Goal: Information Seeking & Learning: Learn about a topic

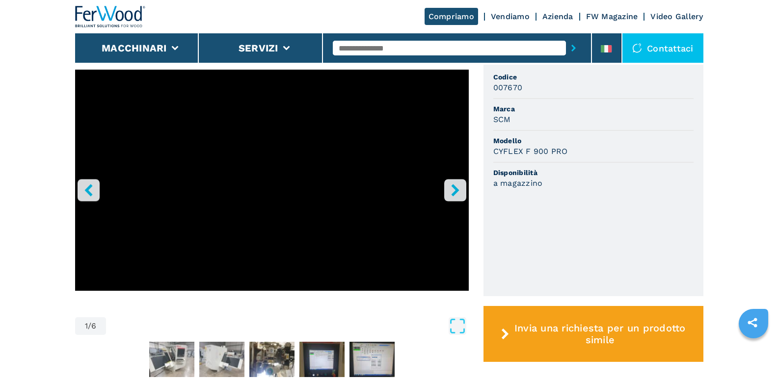
click at [460, 191] on icon "right-button" at bounding box center [455, 190] width 12 height 12
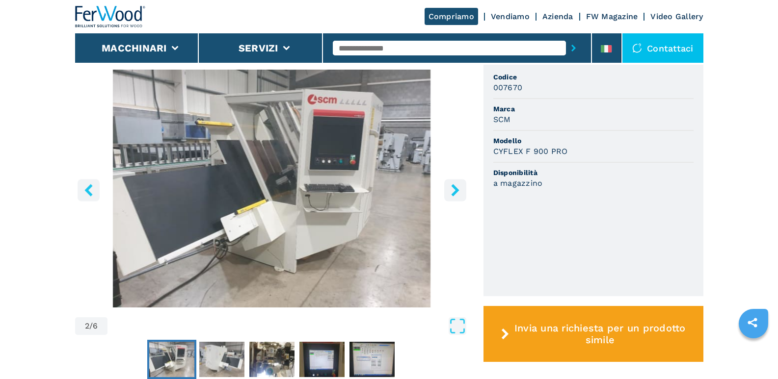
click at [459, 193] on icon "right-button" at bounding box center [455, 190] width 12 height 12
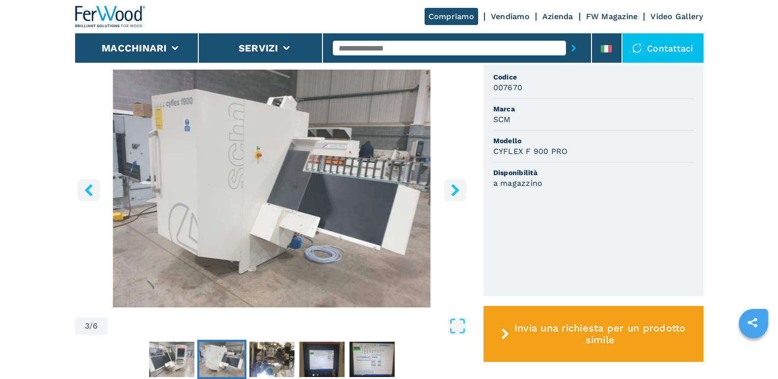
click at [459, 193] on icon "right-button" at bounding box center [455, 190] width 12 height 12
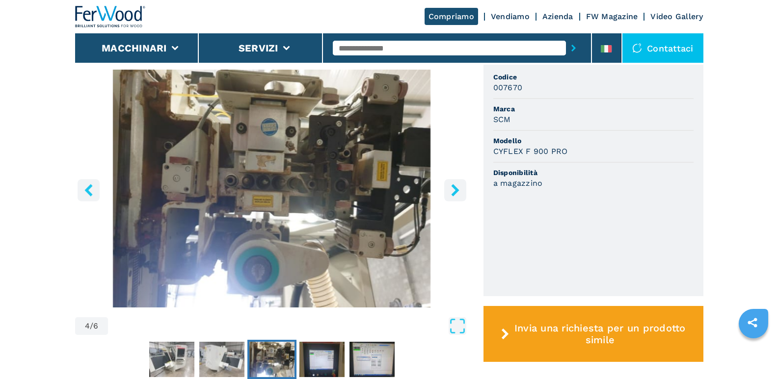
click at [459, 193] on icon "right-button" at bounding box center [455, 190] width 12 height 12
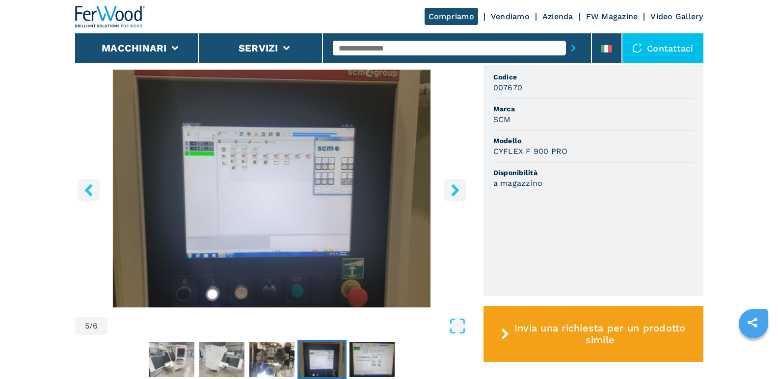
click at [458, 193] on icon "right-button" at bounding box center [455, 190] width 12 height 12
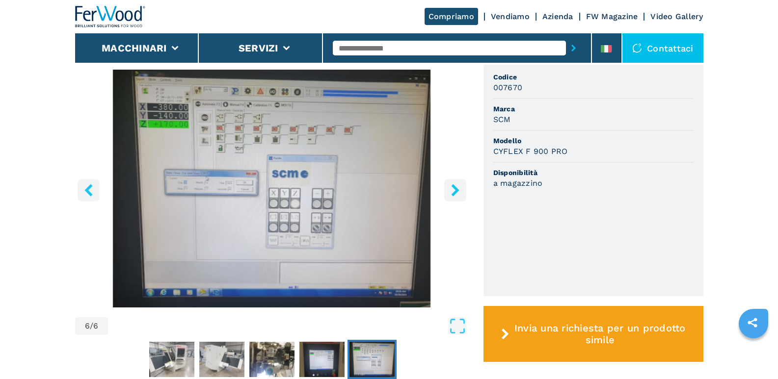
click at [458, 193] on icon "right-button" at bounding box center [455, 190] width 12 height 12
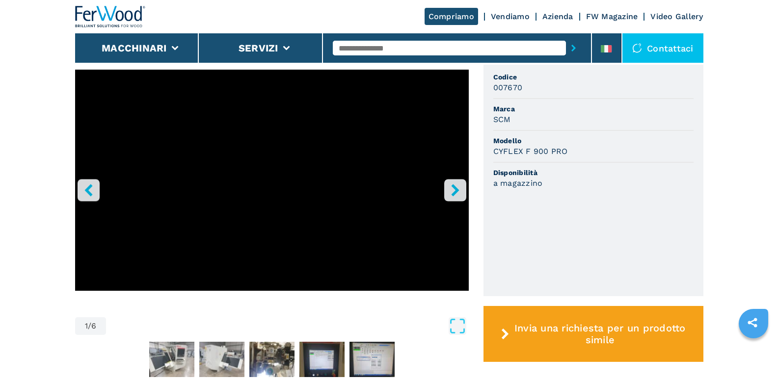
click at [458, 192] on icon "right-button" at bounding box center [455, 190] width 12 height 12
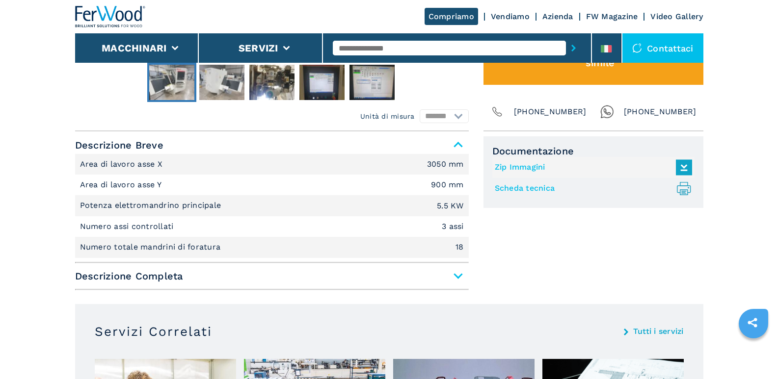
scroll to position [589, 0]
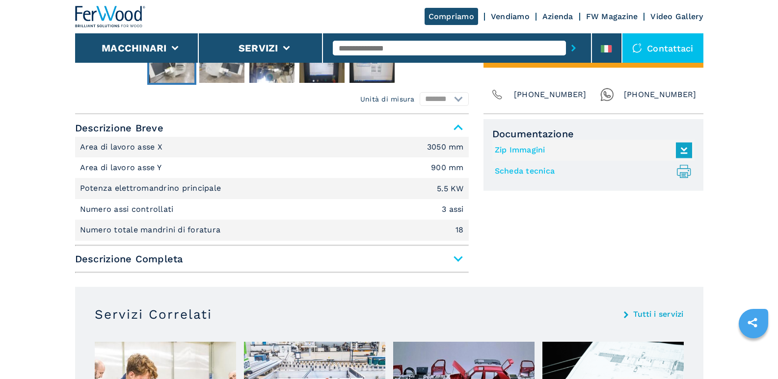
click at [459, 260] on span "Descrizione Completa" at bounding box center [272, 259] width 394 height 18
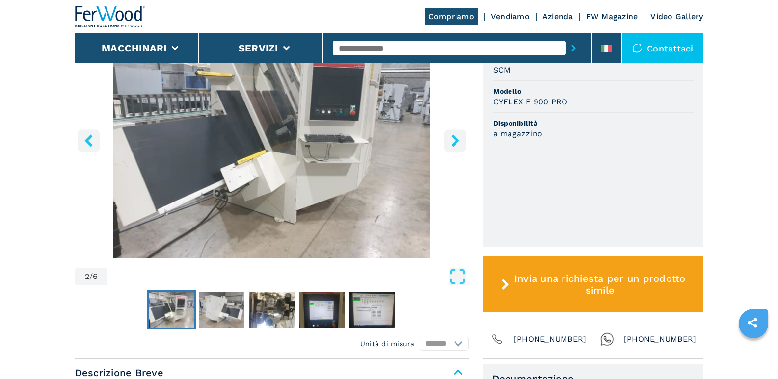
scroll to position [344, 0]
click at [454, 137] on icon "right-button" at bounding box center [455, 141] width 8 height 12
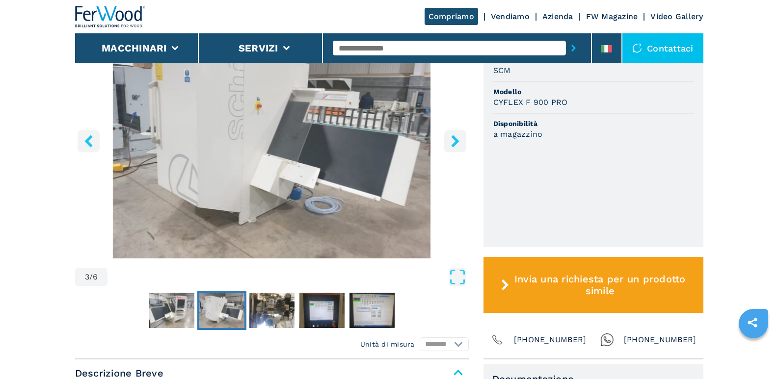
click at [451, 140] on icon "right-button" at bounding box center [455, 141] width 12 height 12
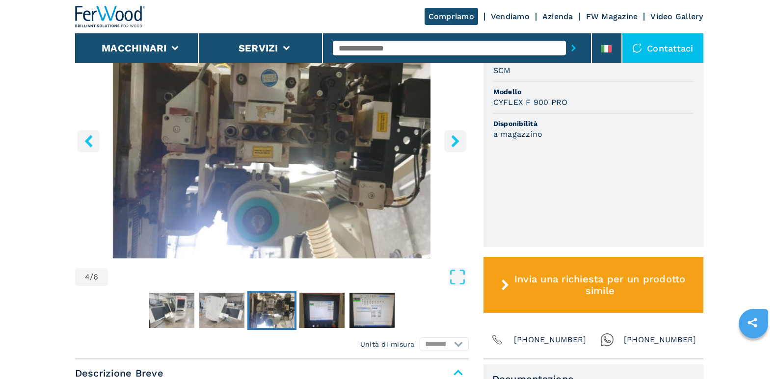
click at [458, 277] on icon "Open Fullscreen" at bounding box center [458, 278] width 18 height 18
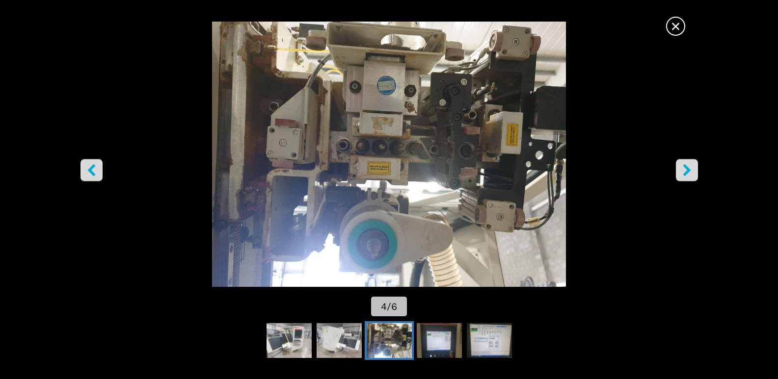
click at [694, 169] on button "right-button" at bounding box center [687, 170] width 22 height 22
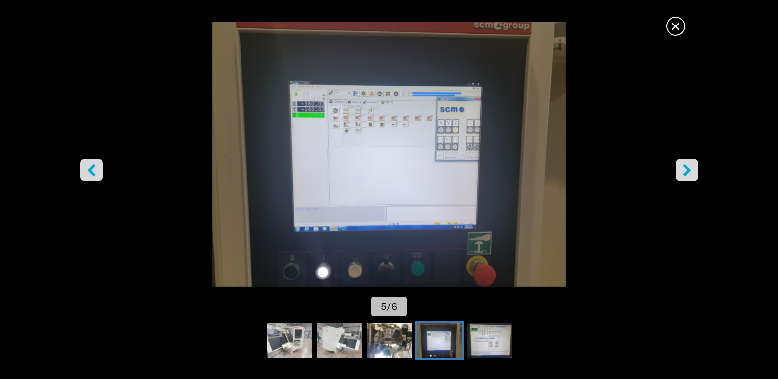
click at [694, 169] on button "right-button" at bounding box center [687, 170] width 22 height 22
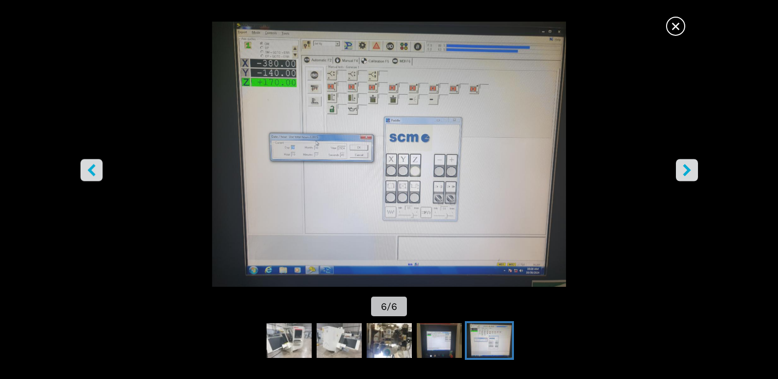
click at [668, 163] on img "Go to Slide 6" at bounding box center [389, 155] width 700 height 266
click at [683, 167] on icon "right-button" at bounding box center [687, 170] width 12 height 12
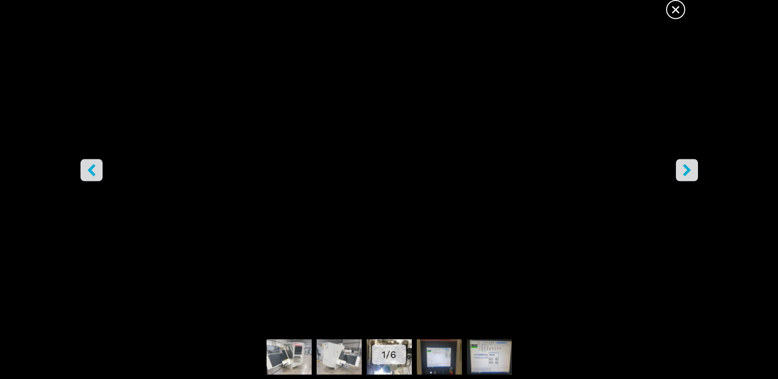
click at [688, 167] on icon "right-button" at bounding box center [687, 170] width 12 height 12
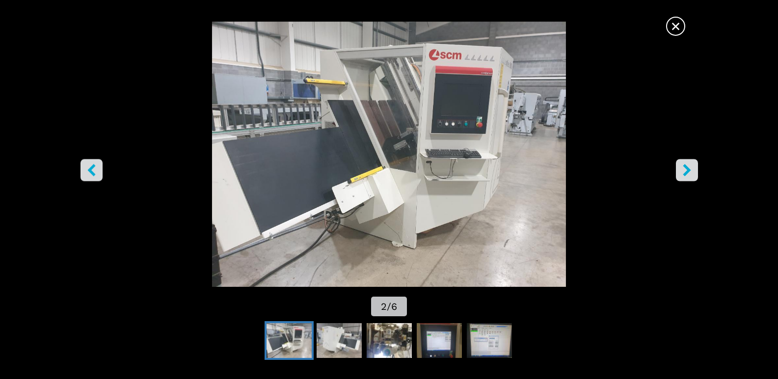
click at [690, 174] on icon "right-button" at bounding box center [687, 170] width 12 height 12
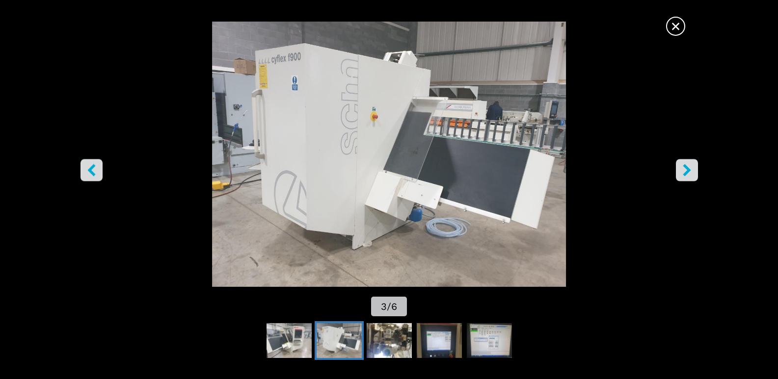
click at [686, 171] on icon "right-button" at bounding box center [687, 170] width 12 height 12
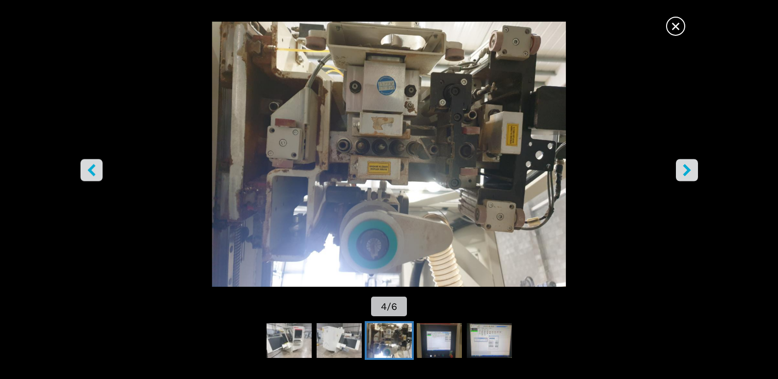
click at [677, 25] on span "×" at bounding box center [675, 24] width 17 height 17
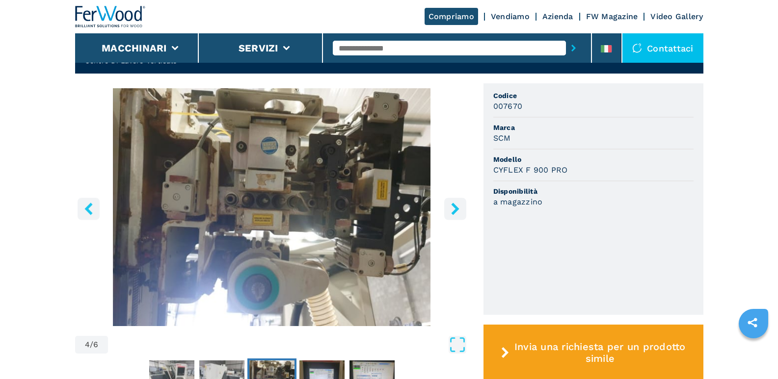
scroll to position [245, 0]
